Goal: Communication & Community: Participate in discussion

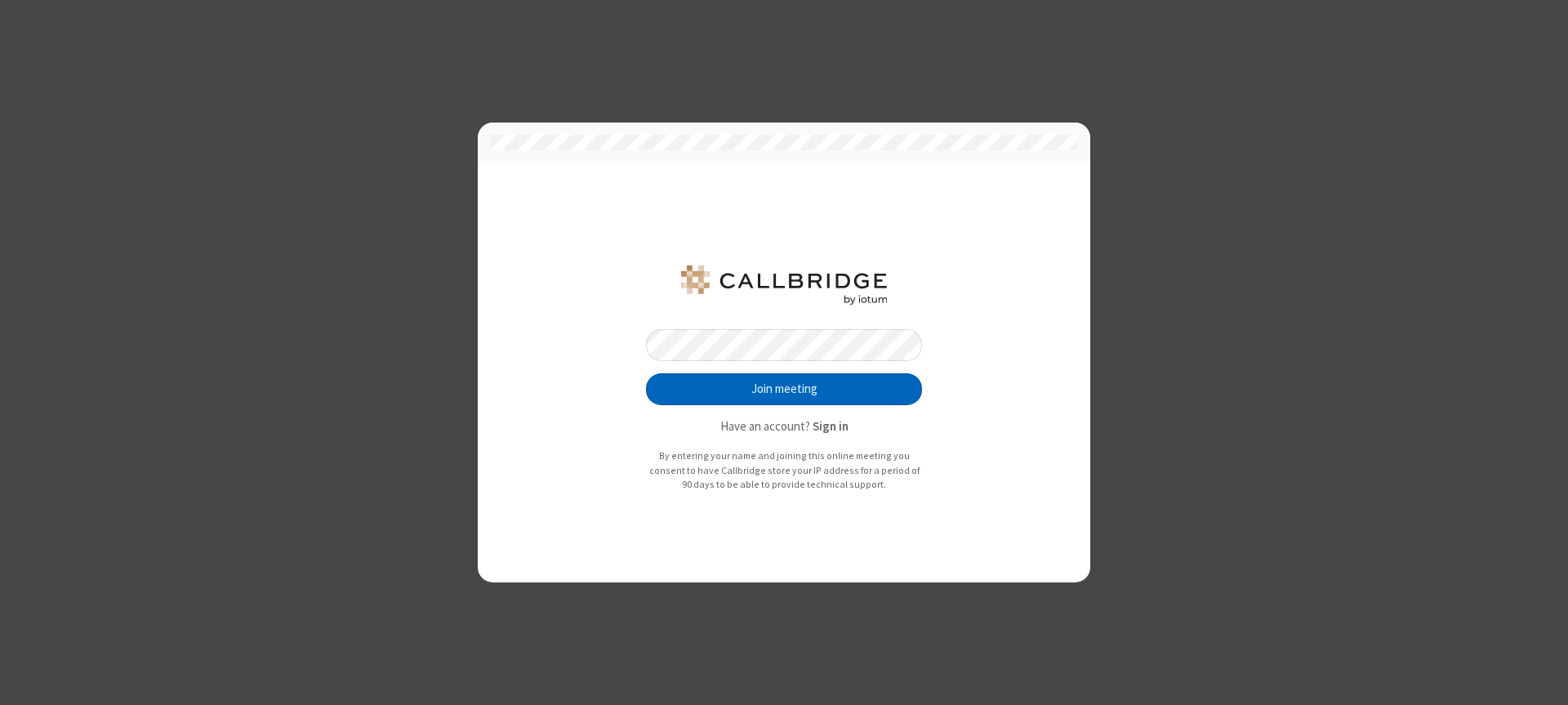
click at [784, 389] on button "Join meeting" at bounding box center [784, 390] width 276 height 32
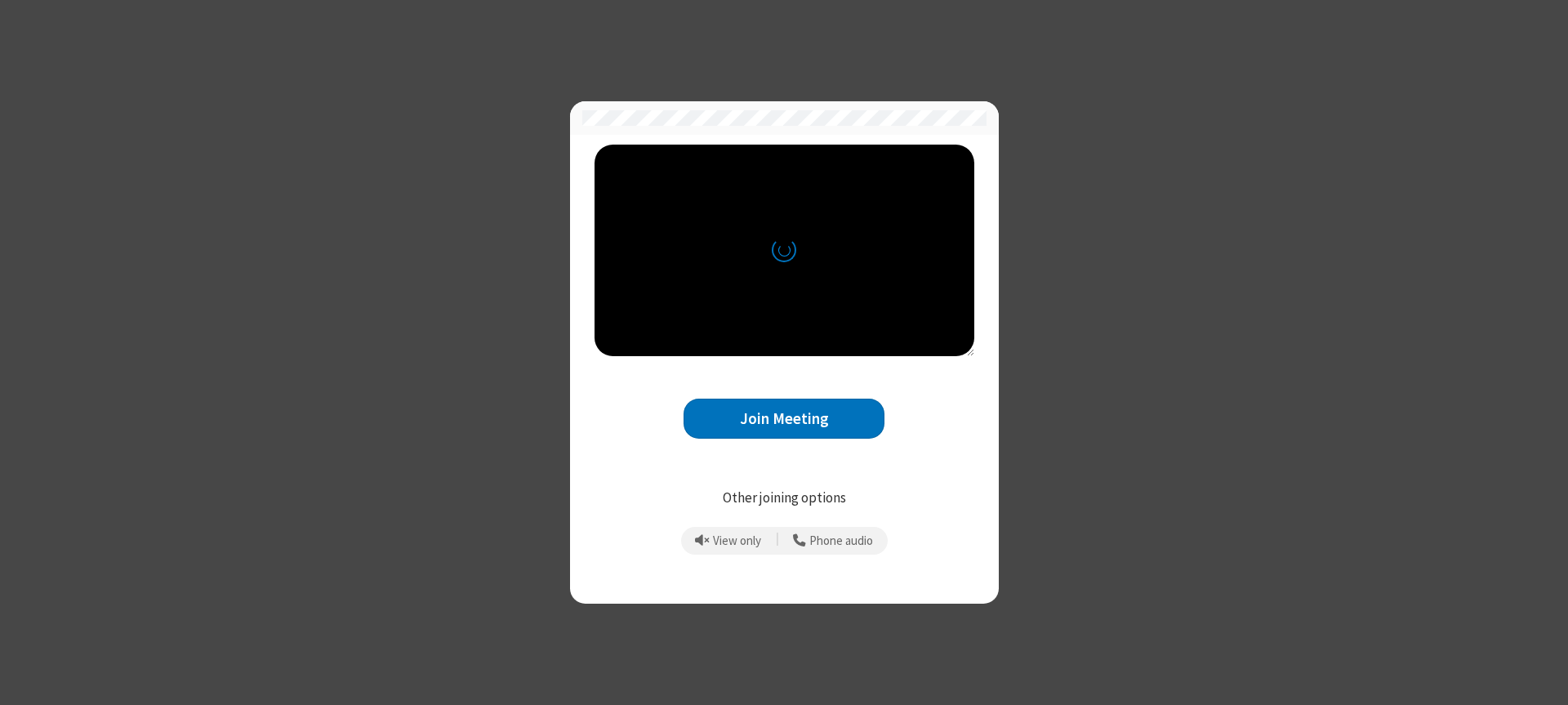
click at [784, 418] on button "Join Meeting" at bounding box center [784, 418] width 201 height 40
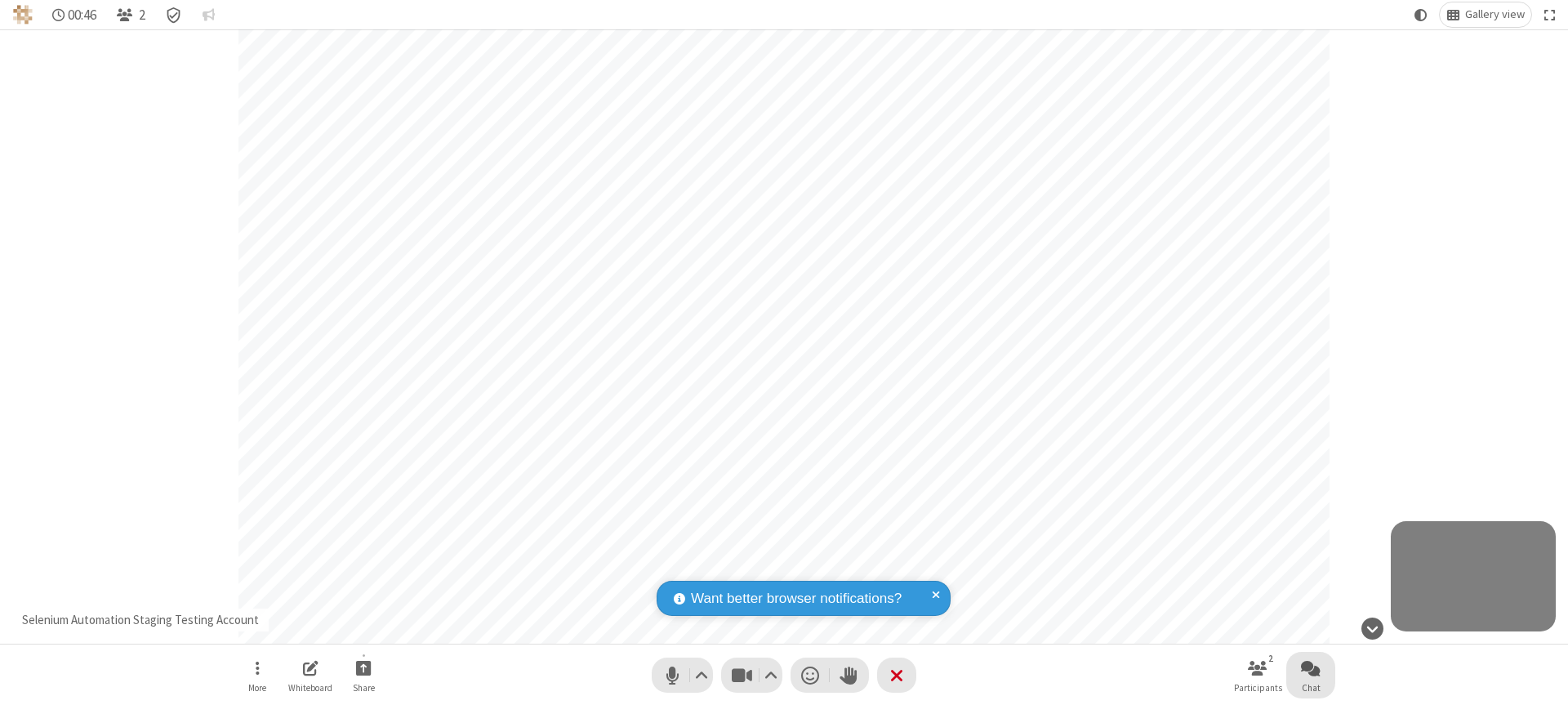
click at [1311, 667] on span "Open chat" at bounding box center [1311, 667] width 20 height 21
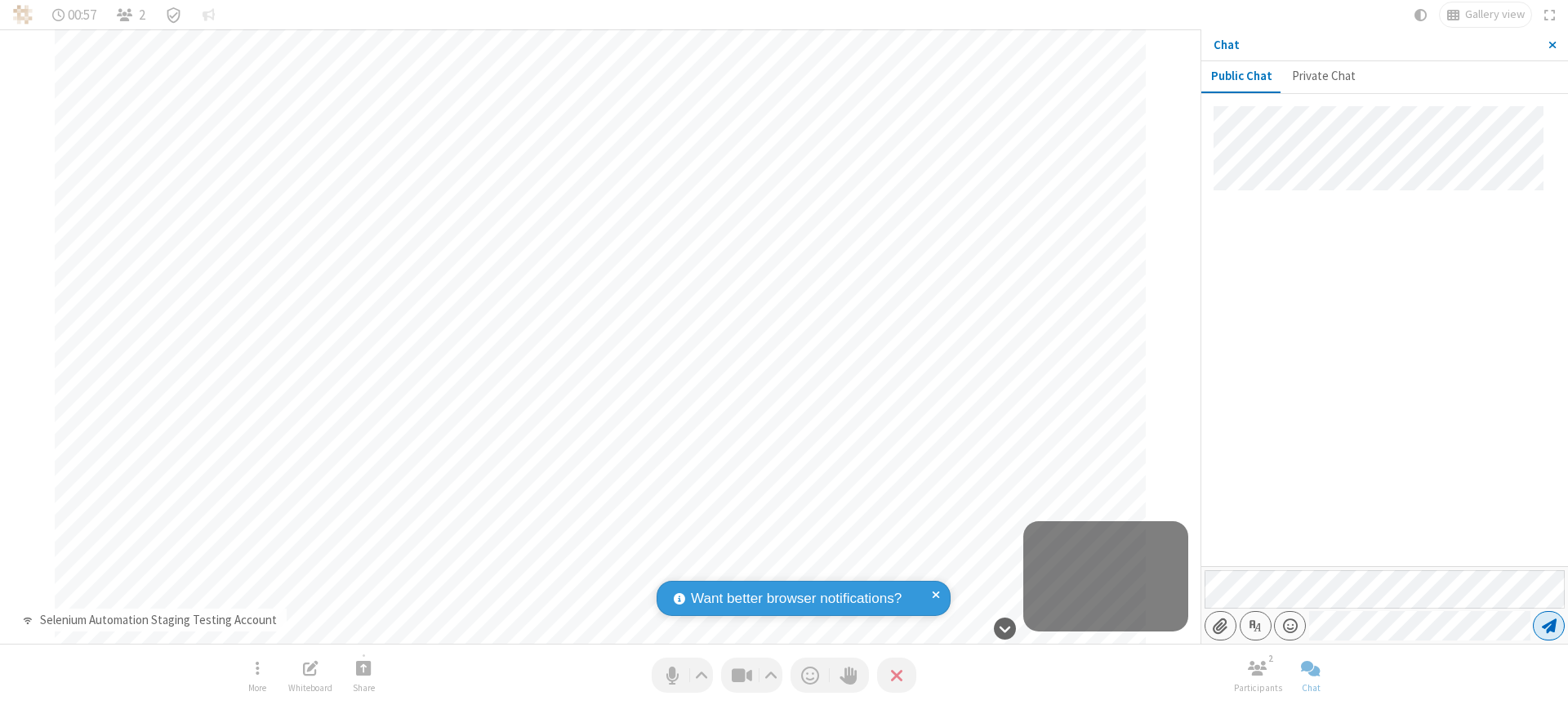
click at [1549, 625] on span "Send message" at bounding box center [1549, 625] width 14 height 16
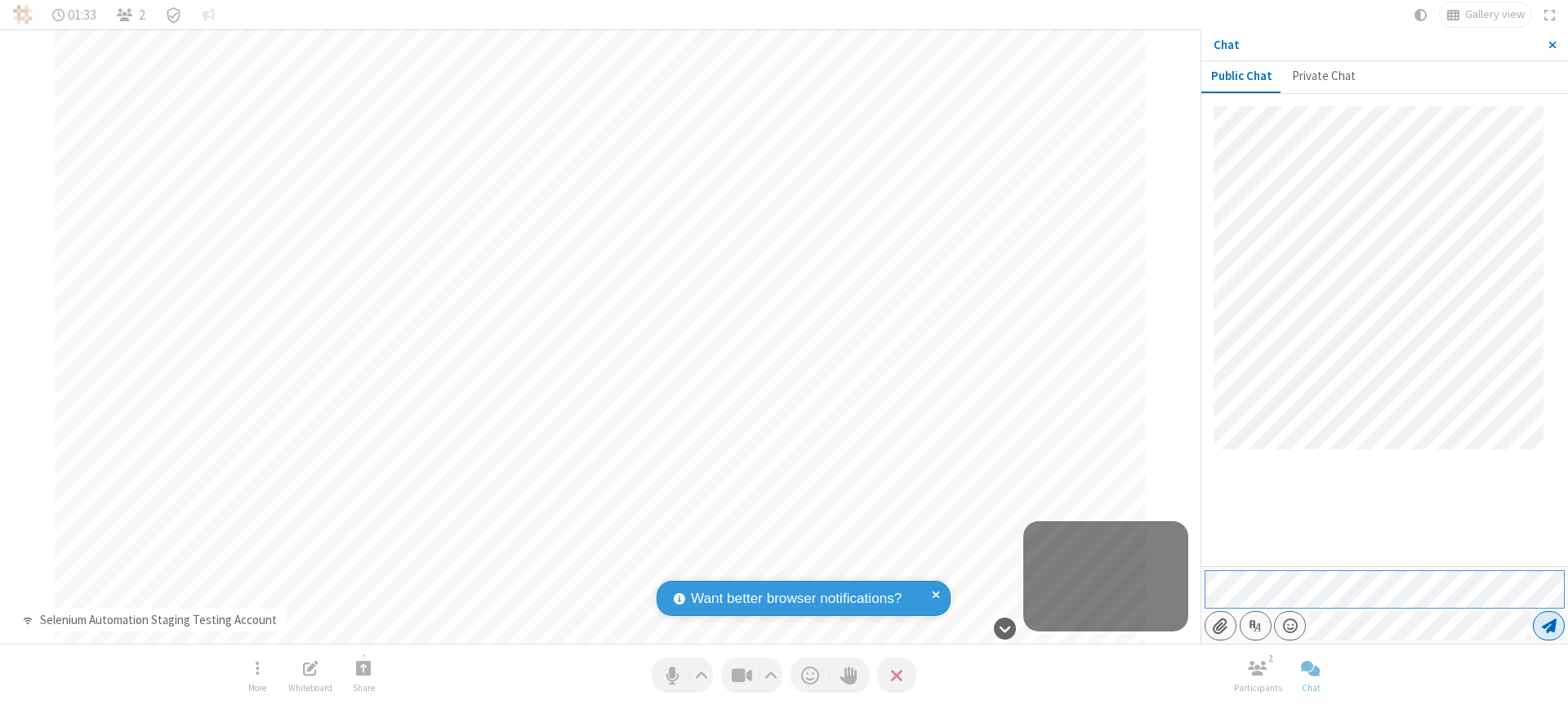
click at [1549, 625] on span "Send message" at bounding box center [1549, 625] width 14 height 16
click at [1552, 45] on span "Close sidebar" at bounding box center [1553, 45] width 8 height 13
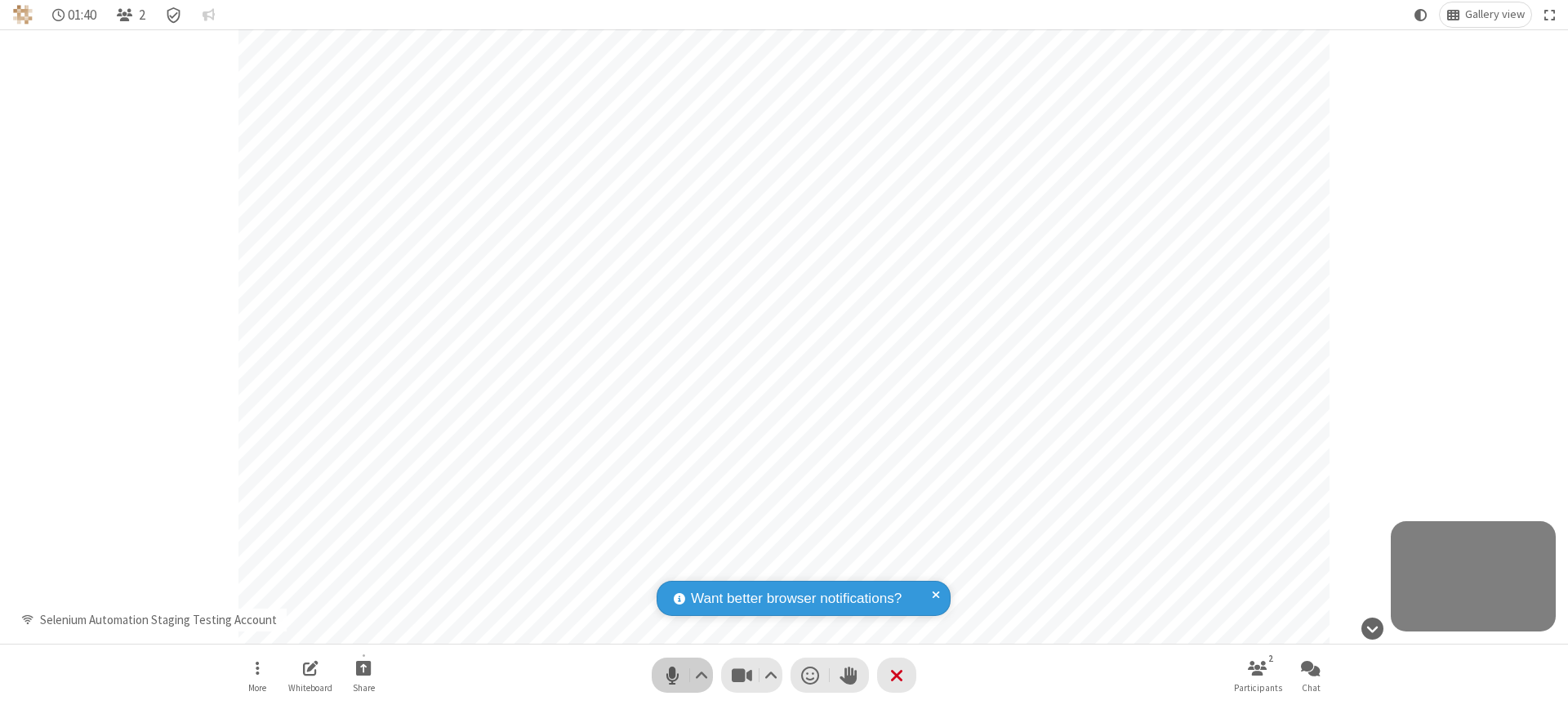
click at [682, 675] on span "Mute (⌘+Shift+A)" at bounding box center [672, 675] width 24 height 23
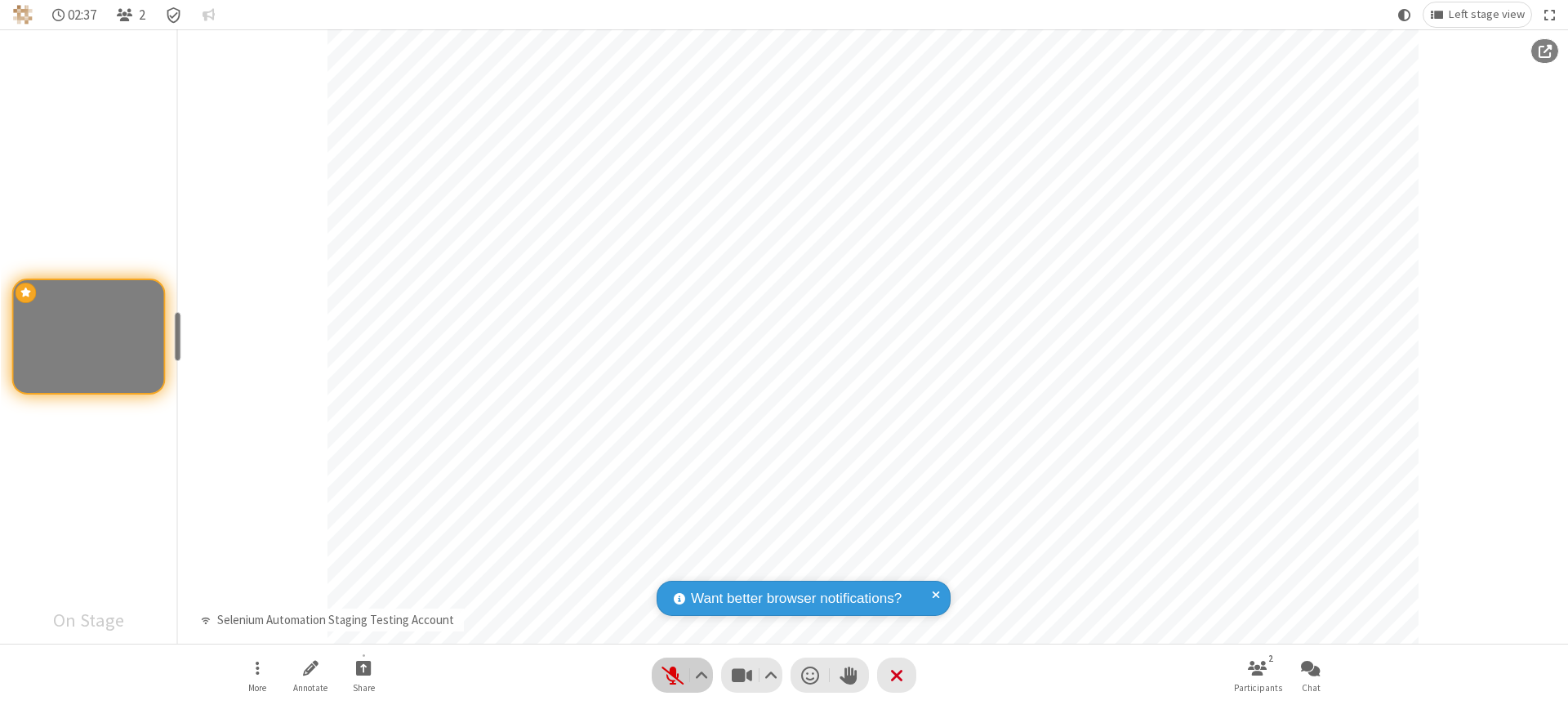
click at [682, 675] on span "Unmute (⌘+Shift+A)" at bounding box center [672, 675] width 24 height 23
click at [682, 675] on span "Mute (⌘+Shift+A)" at bounding box center [672, 675] width 24 height 23
click at [682, 675] on span "Unmute (⌘+Shift+A)" at bounding box center [672, 675] width 24 height 23
click at [682, 675] on span "Mute (⌘+Shift+A)" at bounding box center [672, 675] width 24 height 23
click at [364, 667] on span "Start sharing" at bounding box center [363, 667] width 15 height 21
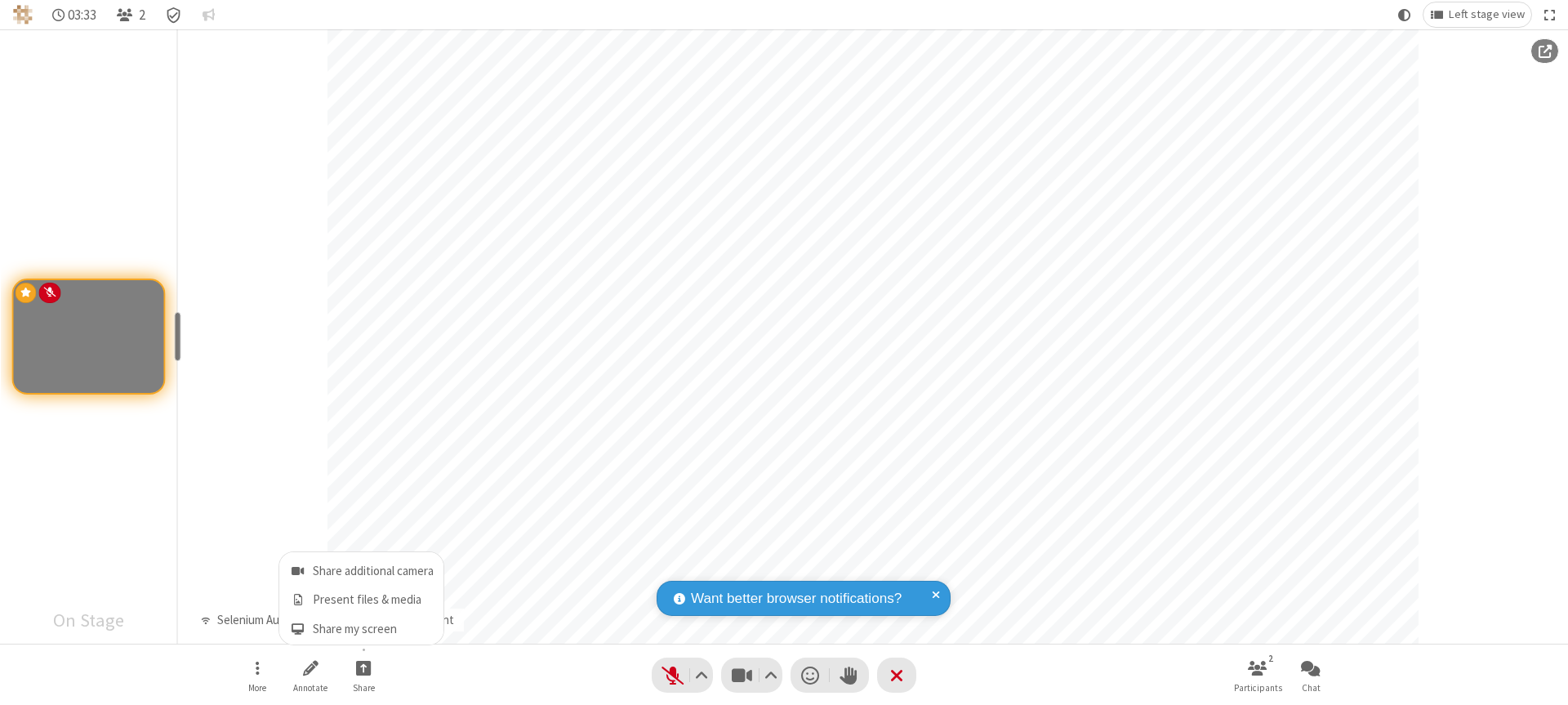
click at [297, 628] on span "Share my screen" at bounding box center [297, 629] width 19 height 13
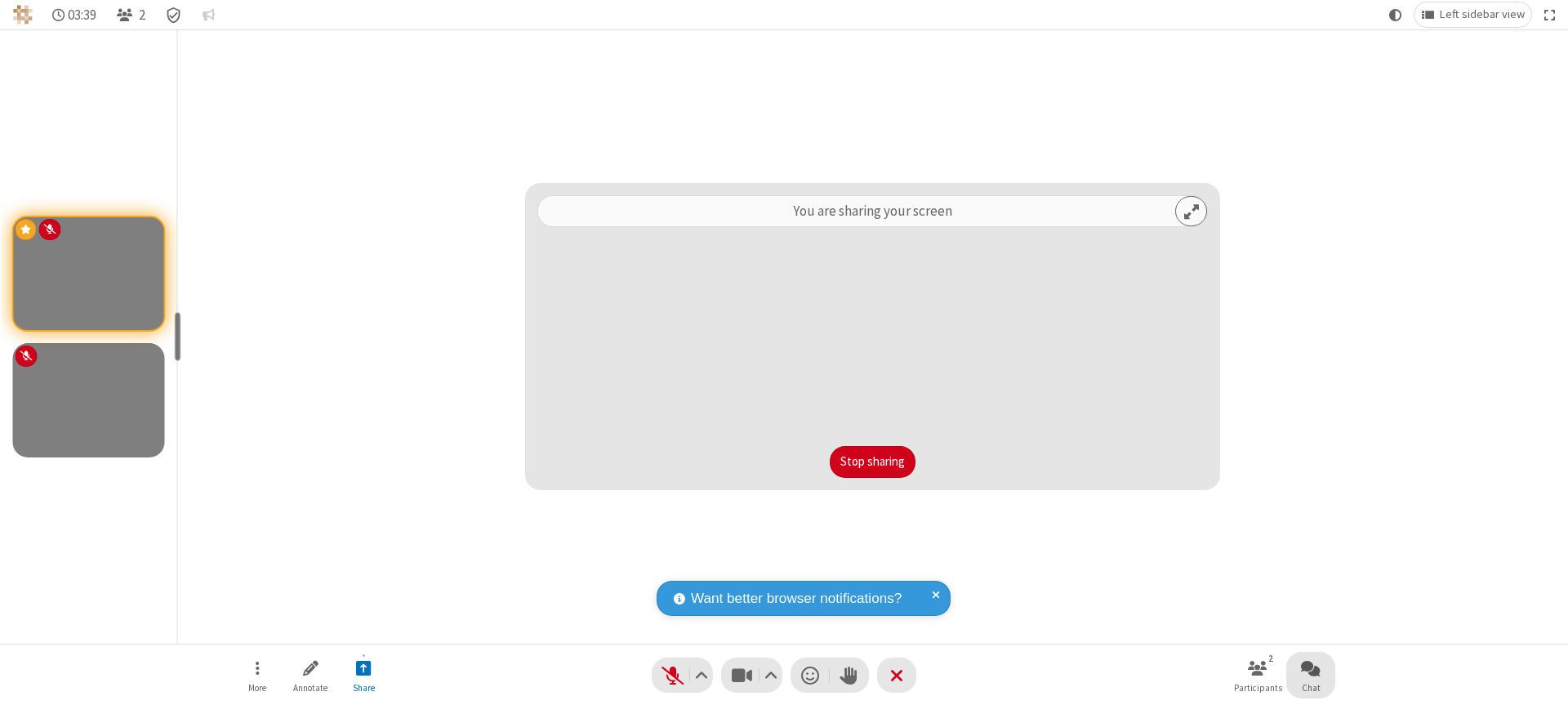
click at [1311, 667] on span "Open chat" at bounding box center [1311, 667] width 20 height 21
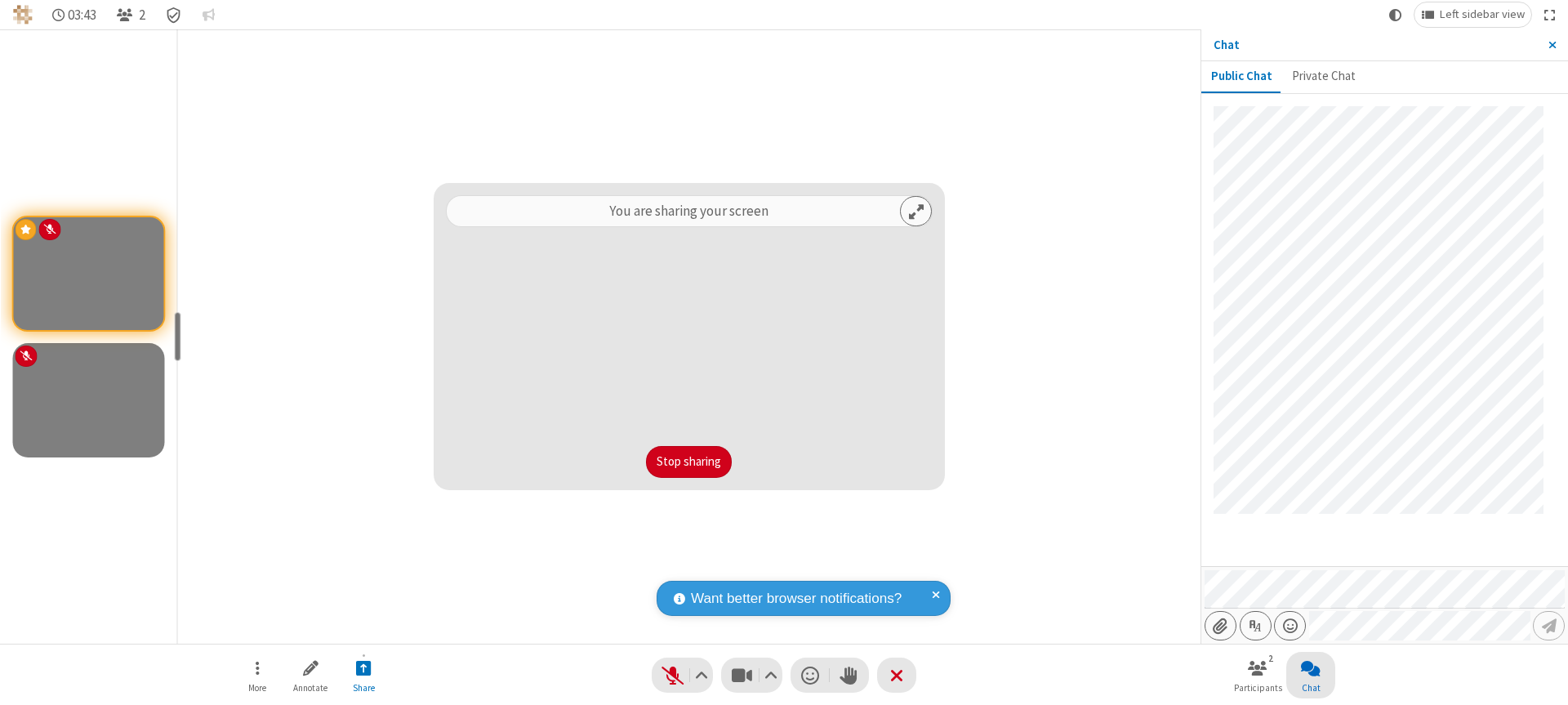
scroll to position [25, 0]
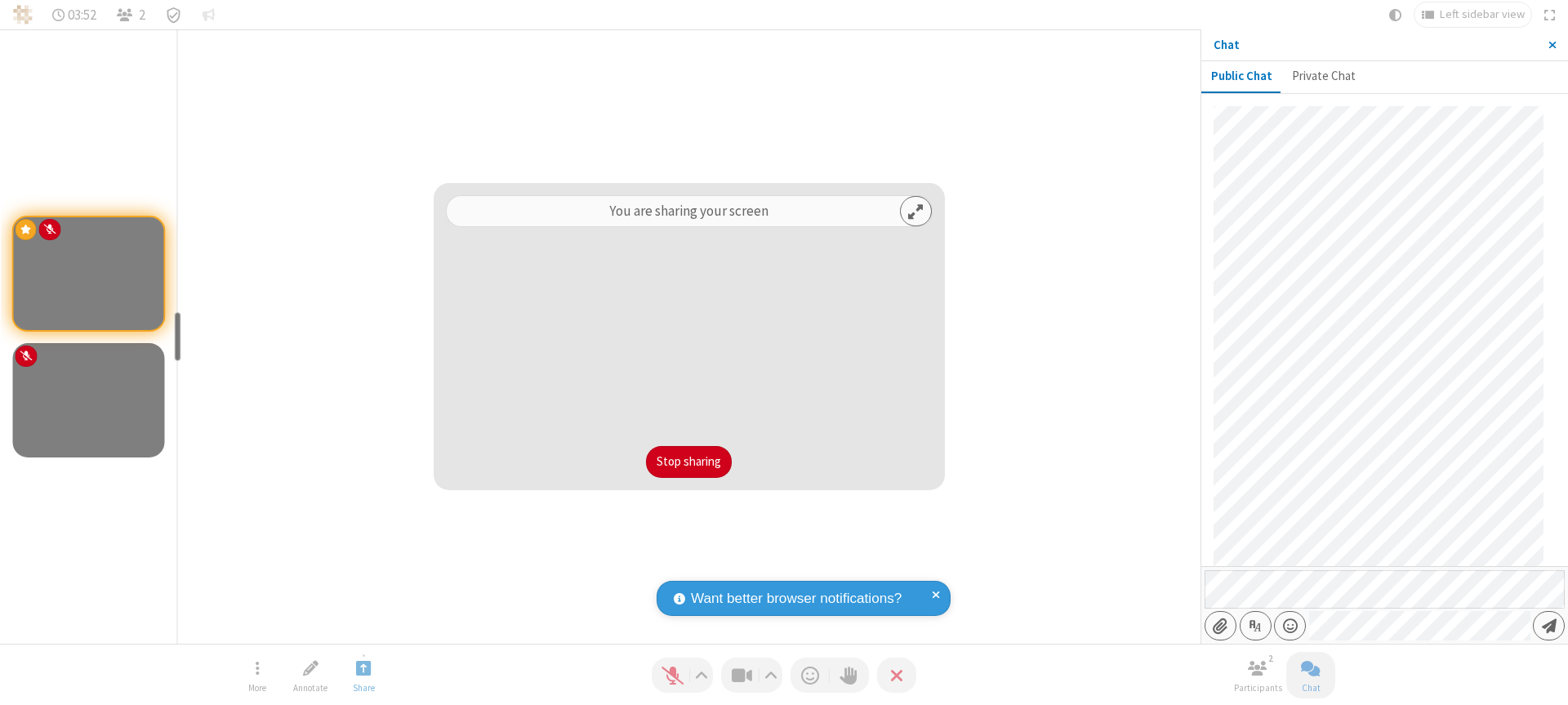
click at [1549, 625] on span "Send message" at bounding box center [1549, 625] width 14 height 16
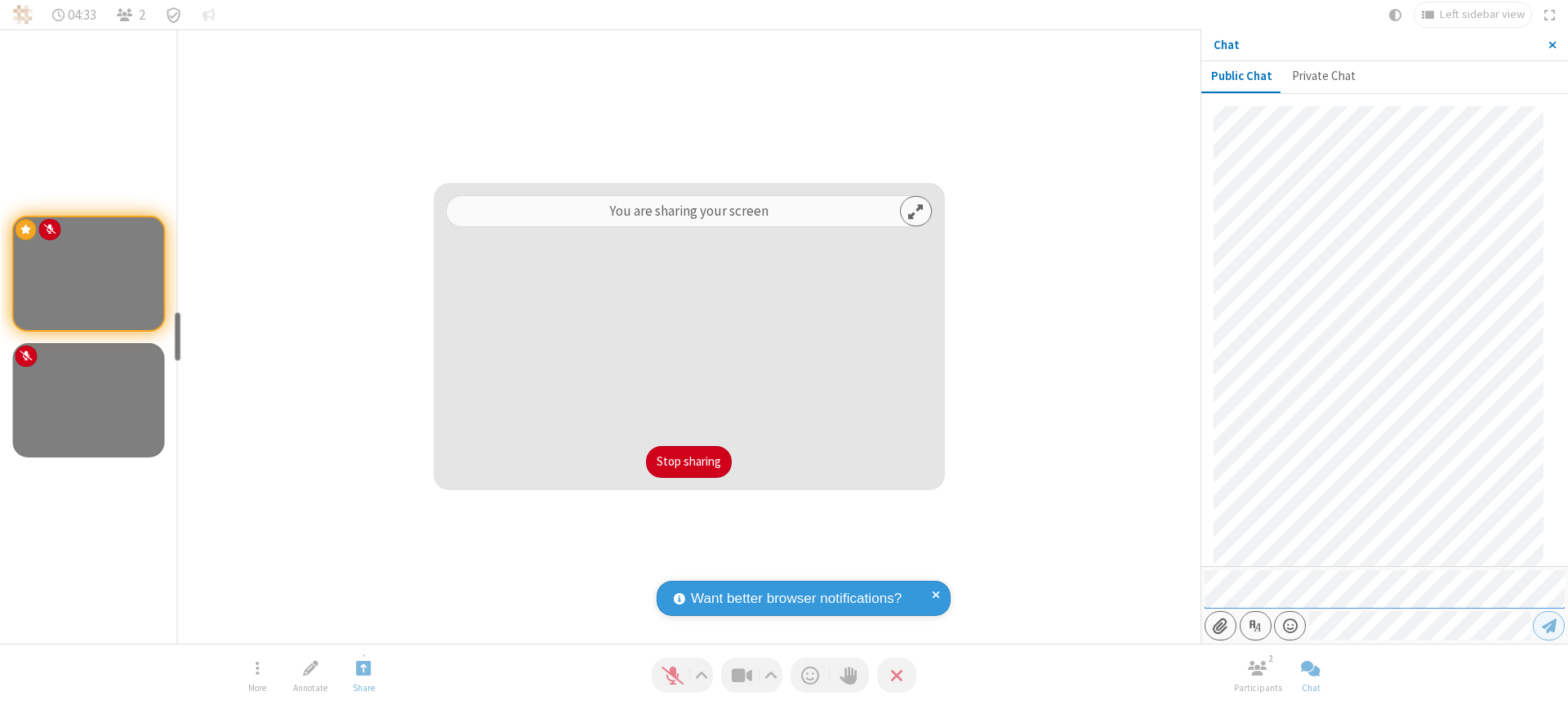
scroll to position [349, 0]
click at [1552, 45] on span "Close sidebar" at bounding box center [1553, 45] width 8 height 13
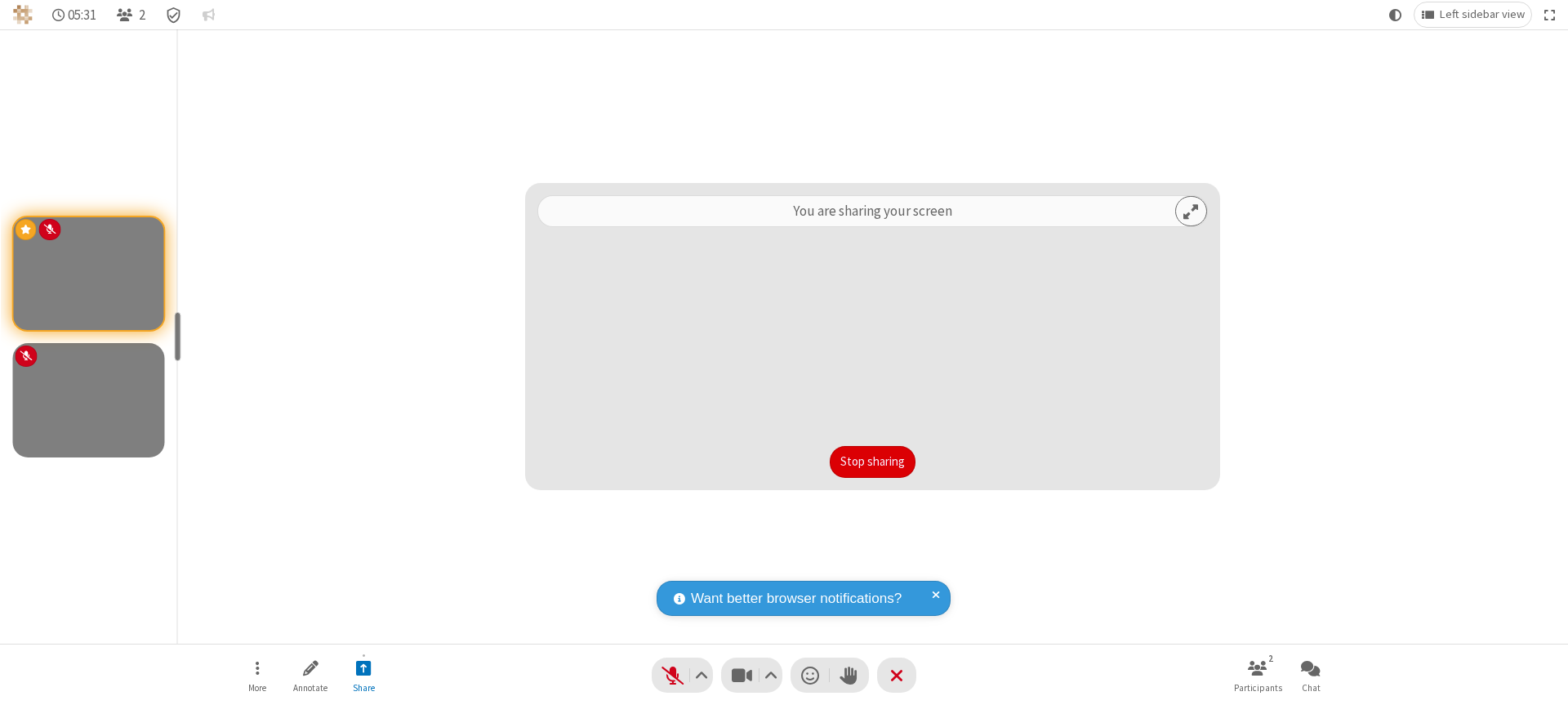
click at [873, 461] on button "Stop sharing" at bounding box center [873, 462] width 86 height 32
